Goal: Task Accomplishment & Management: Use online tool/utility

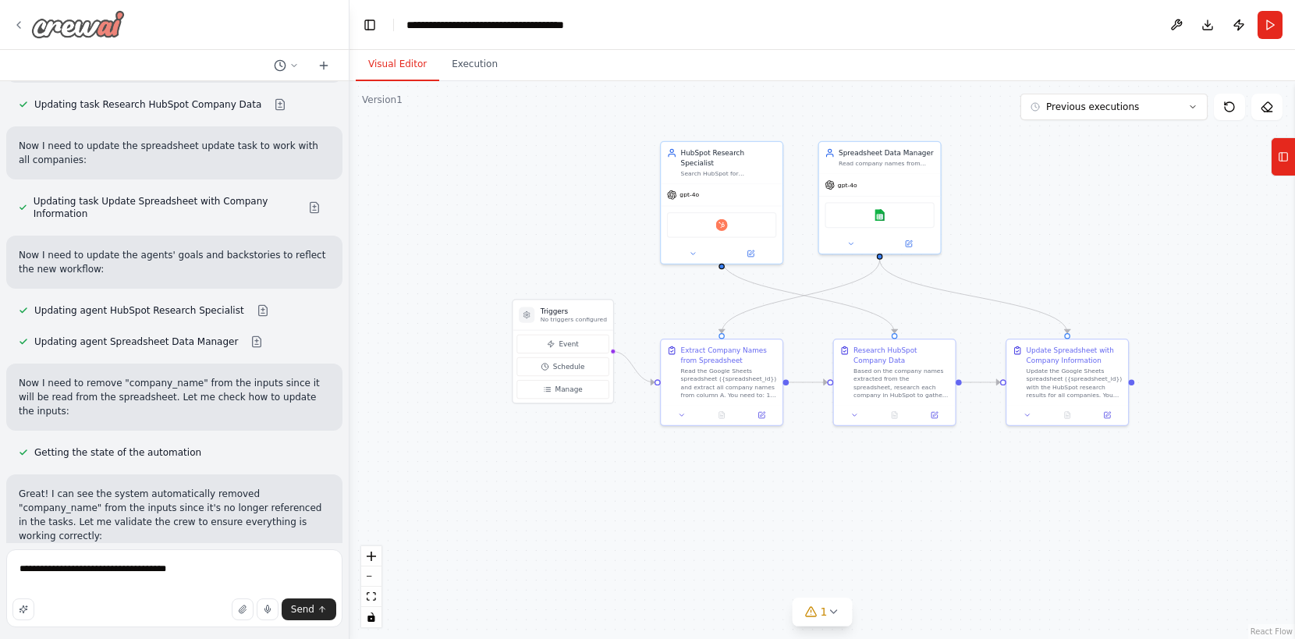
click at [16, 30] on icon at bounding box center [18, 25] width 12 height 12
